Goal: Task Accomplishment & Management: Manage account settings

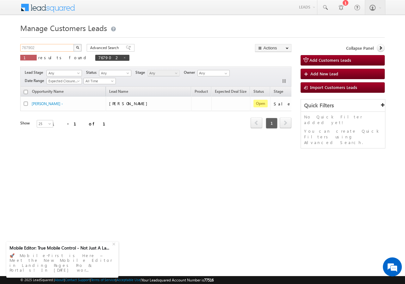
click at [39, 44] on input "767902" at bounding box center [47, 48] width 54 height 8
paste input "39476"
type input "739476"
click at [78, 49] on button "button" at bounding box center [77, 48] width 8 height 8
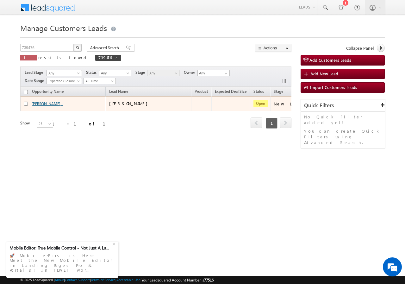
click at [42, 104] on link "[PERSON_NAME] -" at bounding box center [47, 103] width 31 height 5
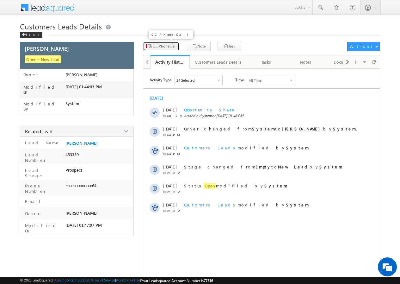
click at [164, 45] on span "CC Phone Call" at bounding box center [165, 46] width 23 height 6
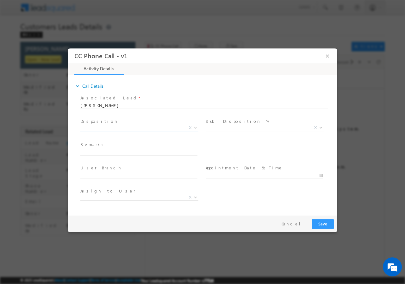
click at [109, 126] on span "X" at bounding box center [139, 127] width 118 height 6
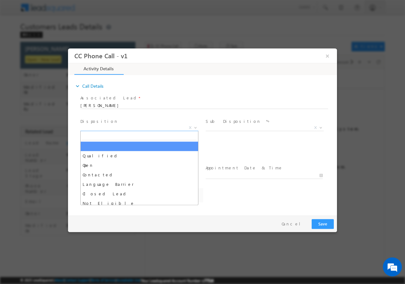
select select "[EMAIL_ADDRESS][PERSON_NAME][DOMAIN_NAME]"
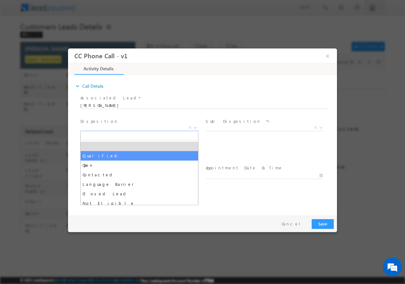
select select "Qualified"
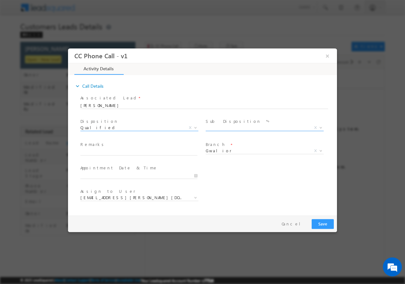
click at [219, 129] on span "X" at bounding box center [265, 127] width 118 height 6
select select "Sale Marked"
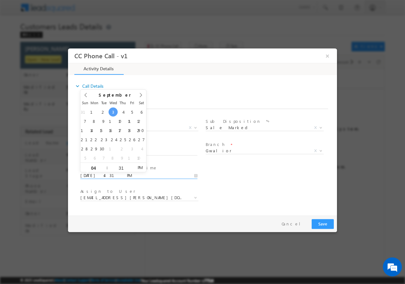
click at [196, 175] on input "[DATE] 4:31 PM" at bounding box center [138, 175] width 117 height 6
type input "[DATE] 3:31 PM"
type input "03"
click at [105, 170] on span at bounding box center [104, 169] width 4 height 5
type input "[DATE] 2:31 PM"
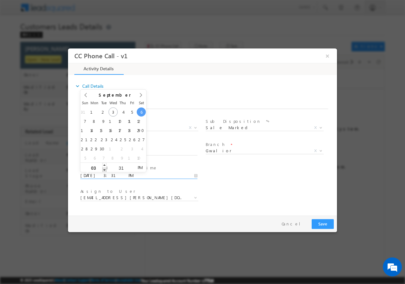
type input "02"
click at [105, 170] on span at bounding box center [104, 169] width 4 height 5
type input "[DATE] 1:31 PM"
type input "01"
click at [105, 170] on span at bounding box center [104, 169] width 4 height 5
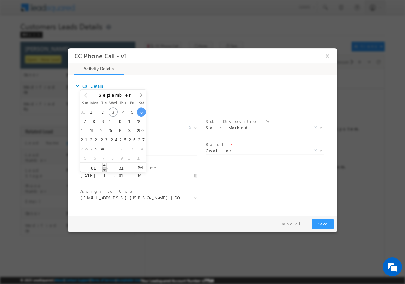
type input "[DATE] 12:31 PM"
type input "12"
click at [105, 170] on span at bounding box center [104, 169] width 4 height 5
click at [121, 166] on input "31" at bounding box center [121, 168] width 26 height 4
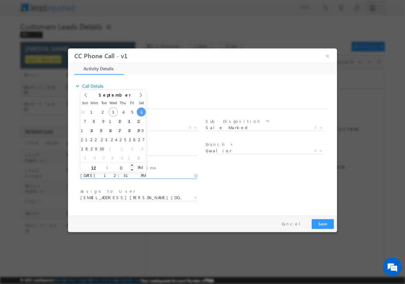
type input "00"
type input "[DATE] 12:00 PM"
click at [279, 191] on div "Assign to User * [EMAIL_ADDRESS][PERSON_NAME][DOMAIN_NAME] [EMAIL_ADDRESS][DOMA…" at bounding box center [208, 197] width 258 height 23
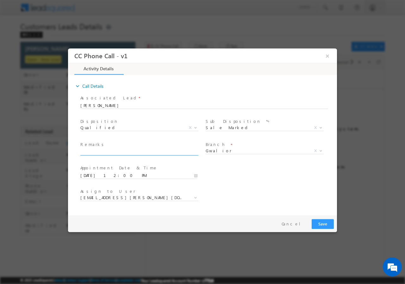
click at [108, 154] on input "text" at bounding box center [138, 152] width 117 height 6
paste input "739476//SMS_Clickers//[PERSON_NAME]//7999034964//CONSTRUCTION// LOAN REQ-40L// …"
type input "739476//SMS_Clickers//[PERSON_NAME]//7999034964//CONSTRUCTION// LOAN REQ-40L// …"
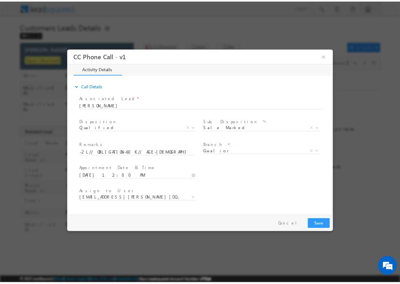
scroll to position [0, 0]
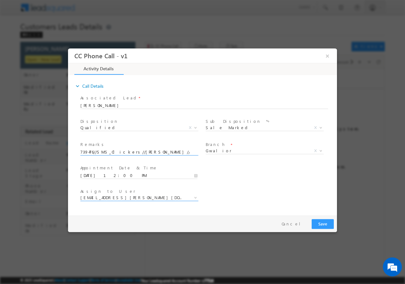
click at [153, 198] on span "[EMAIL_ADDRESS][PERSON_NAME][DOMAIN_NAME]" at bounding box center [131, 197] width 103 height 6
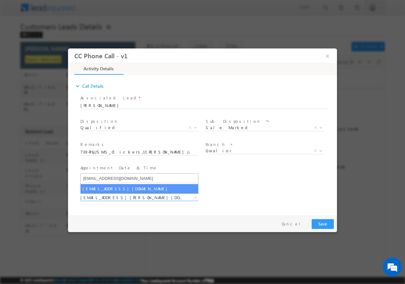
type input "[EMAIL_ADDRESS][DOMAIN_NAME]"
select select "[EMAIL_ADDRESS][DOMAIN_NAME]"
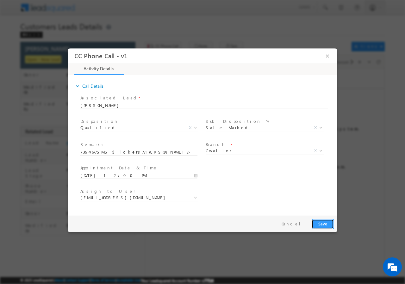
click at [322, 221] on button "Save" at bounding box center [323, 224] width 22 height 10
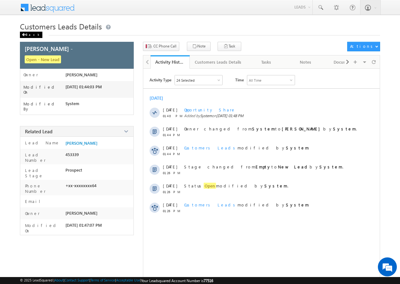
click at [30, 33] on div "Back" at bounding box center [31, 35] width 22 height 6
